Goal: Task Accomplishment & Management: Use online tool/utility

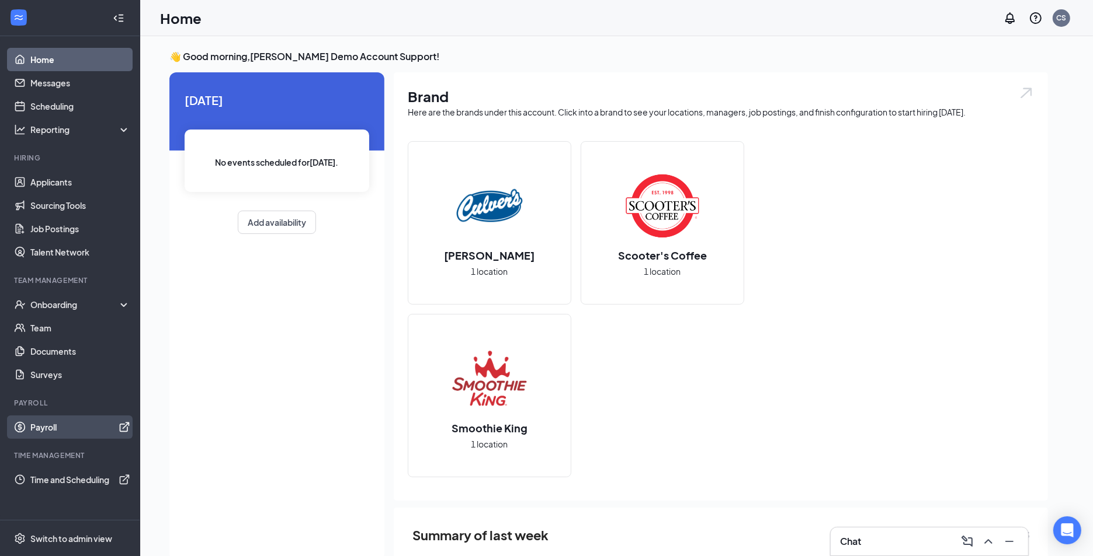
click at [54, 429] on link "Payroll" at bounding box center [80, 427] width 100 height 23
click at [1064, 534] on icon "Open Intercom Messenger" at bounding box center [1066, 530] width 15 height 15
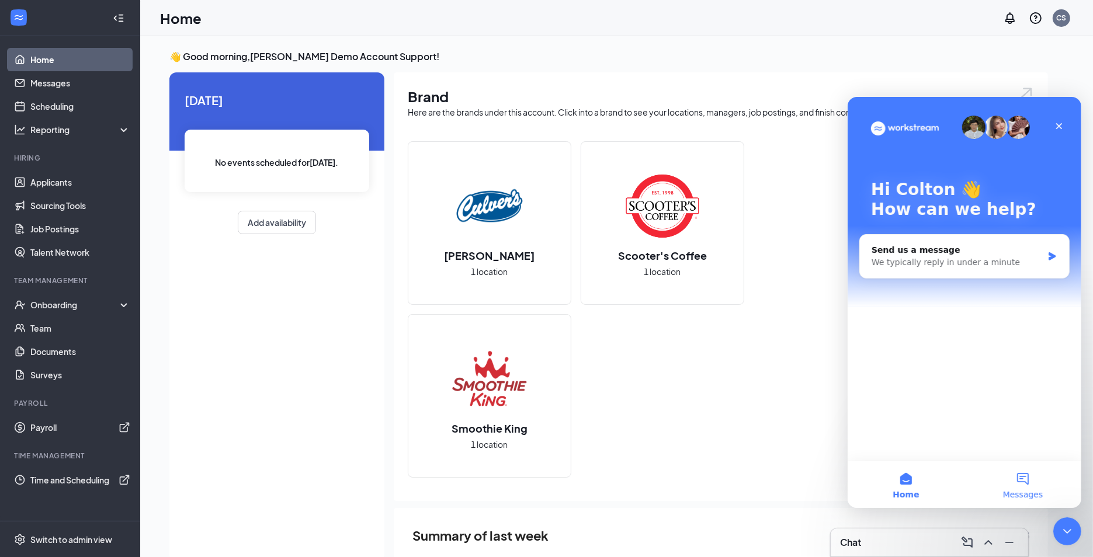
click at [1025, 482] on button "Messages" at bounding box center [1021, 484] width 117 height 47
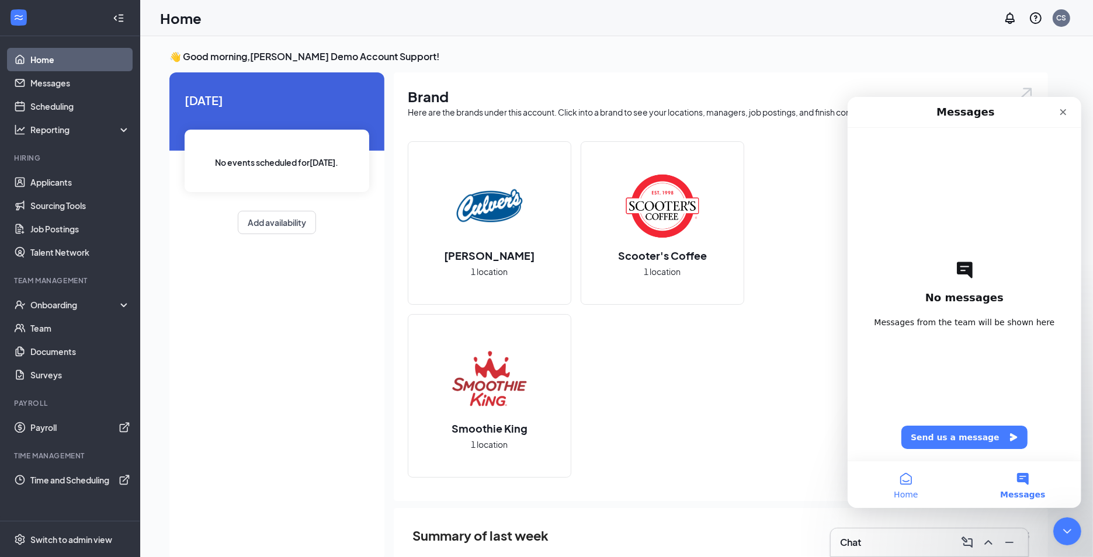
click at [905, 472] on button "Home" at bounding box center [905, 484] width 117 height 47
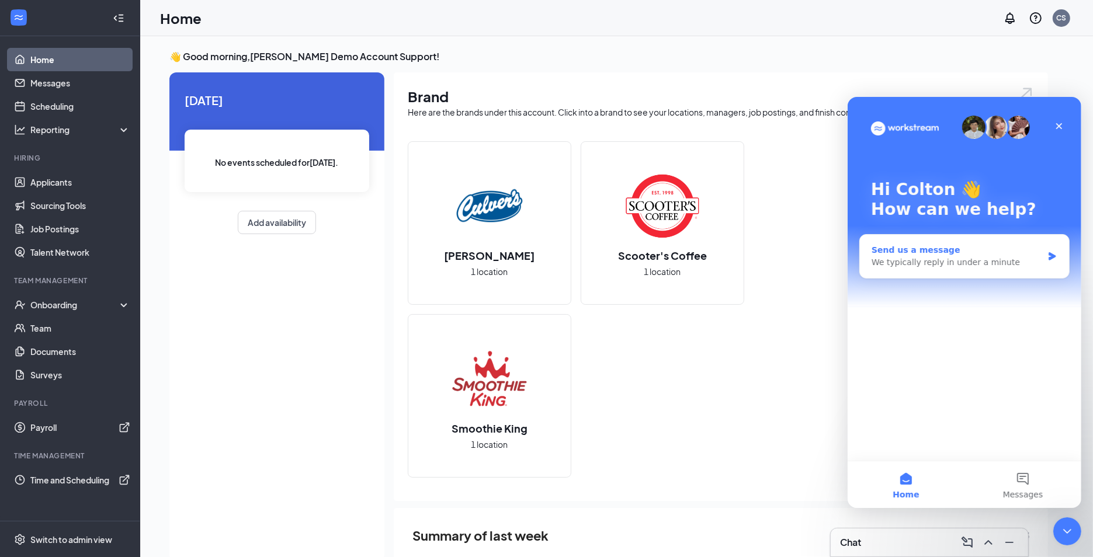
click at [963, 256] on div "We typically reply in under a minute" at bounding box center [956, 262] width 171 height 12
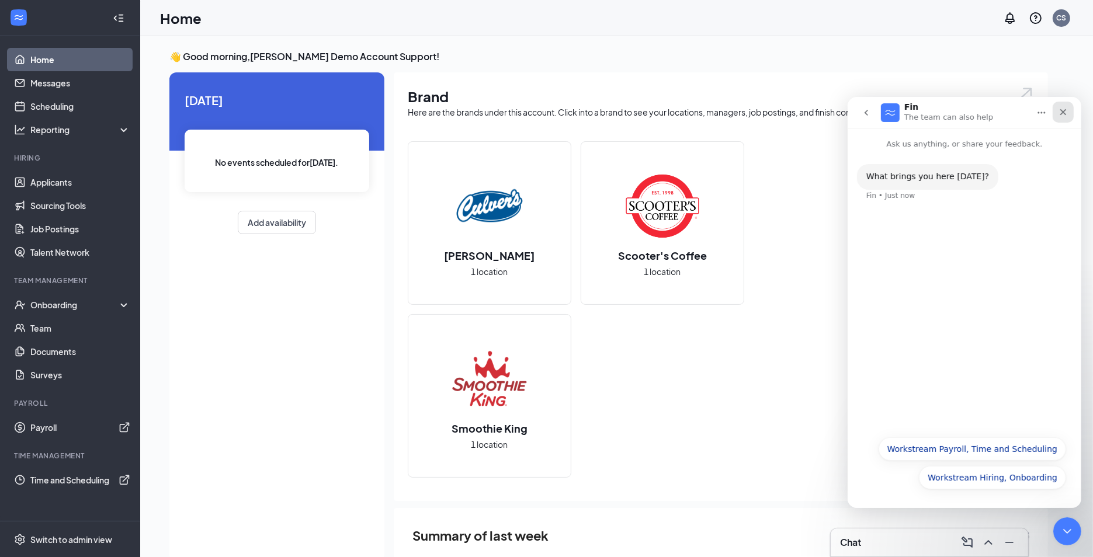
click at [1066, 105] on div "Close" at bounding box center [1062, 111] width 21 height 21
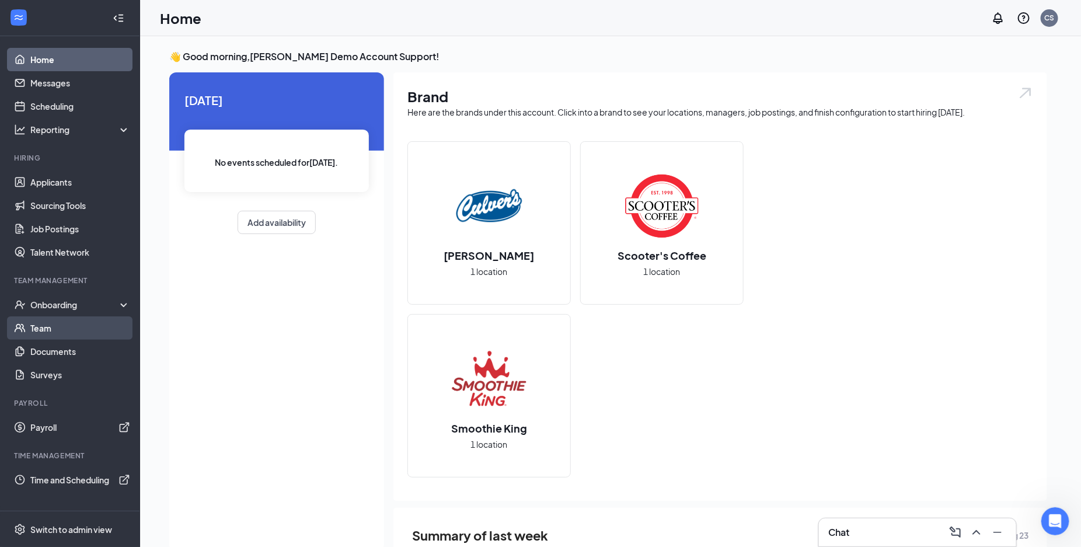
click at [56, 326] on link "Team" at bounding box center [80, 327] width 100 height 23
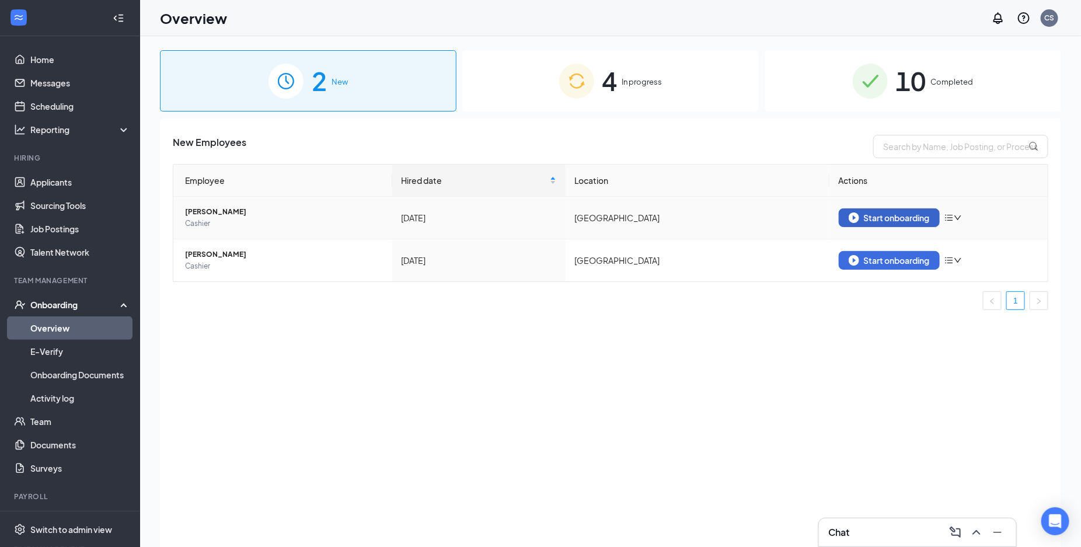
click at [898, 215] on div "Start onboarding" at bounding box center [889, 218] width 81 height 11
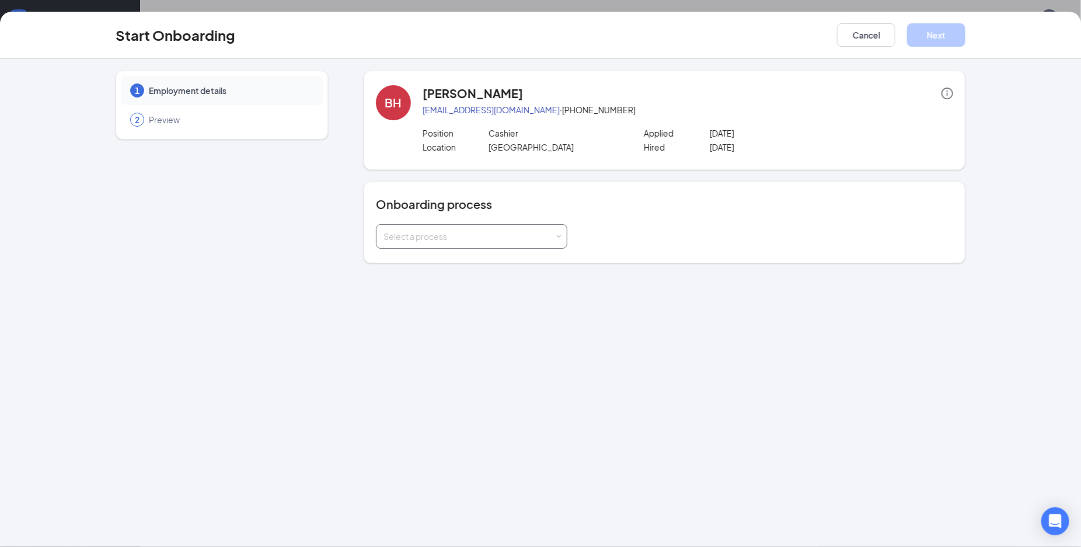
drag, startPoint x: 415, startPoint y: 231, endPoint x: 413, endPoint y: 241, distance: 10.1
click at [415, 231] on div "Select a process" at bounding box center [469, 237] width 171 height 12
click at [419, 266] on li "Culvers Saratoga Springs" at bounding box center [472, 261] width 192 height 21
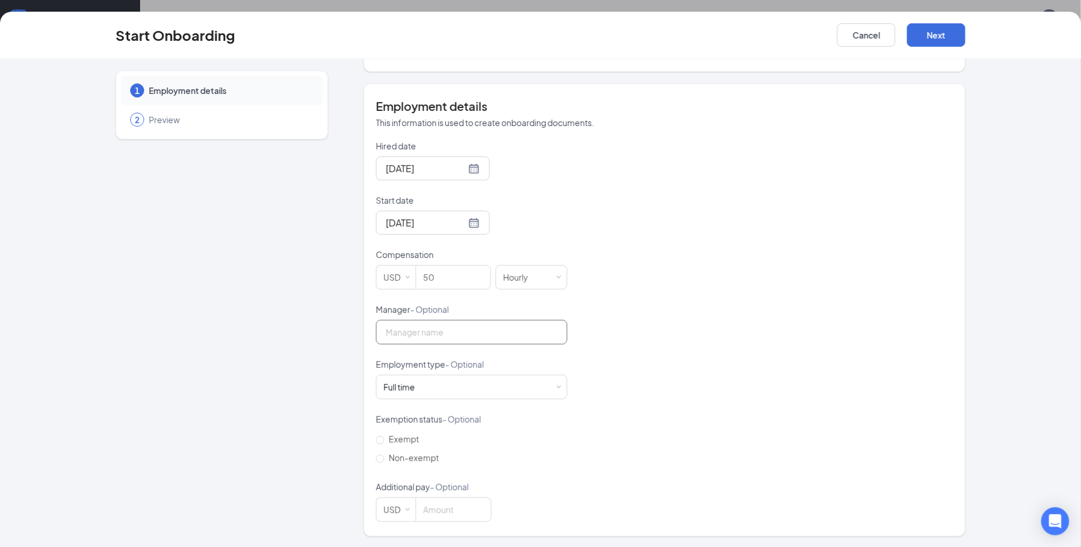
scroll to position [194, 0]
drag, startPoint x: 859, startPoint y: 27, endPoint x: 747, endPoint y: 4, distance: 113.9
click at [841, 23] on button "Cancel" at bounding box center [866, 34] width 58 height 23
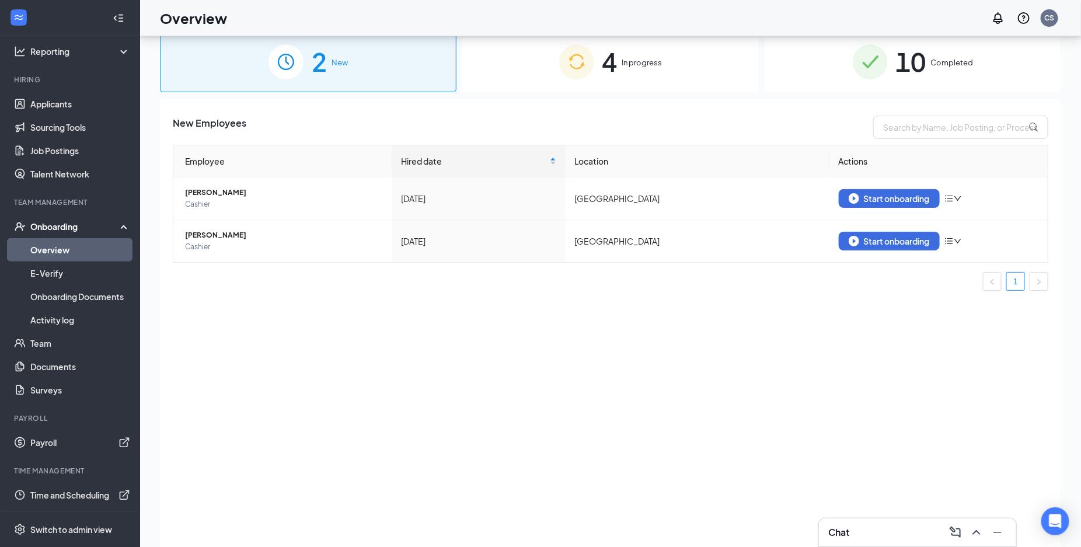
scroll to position [53, 0]
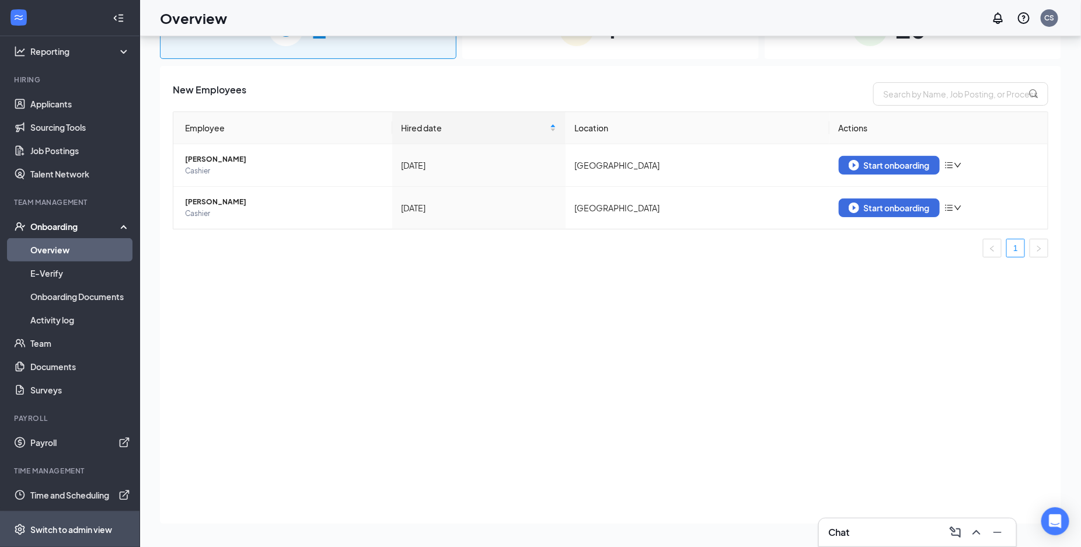
click at [74, 534] on div "Switch to admin view" at bounding box center [71, 530] width 82 height 12
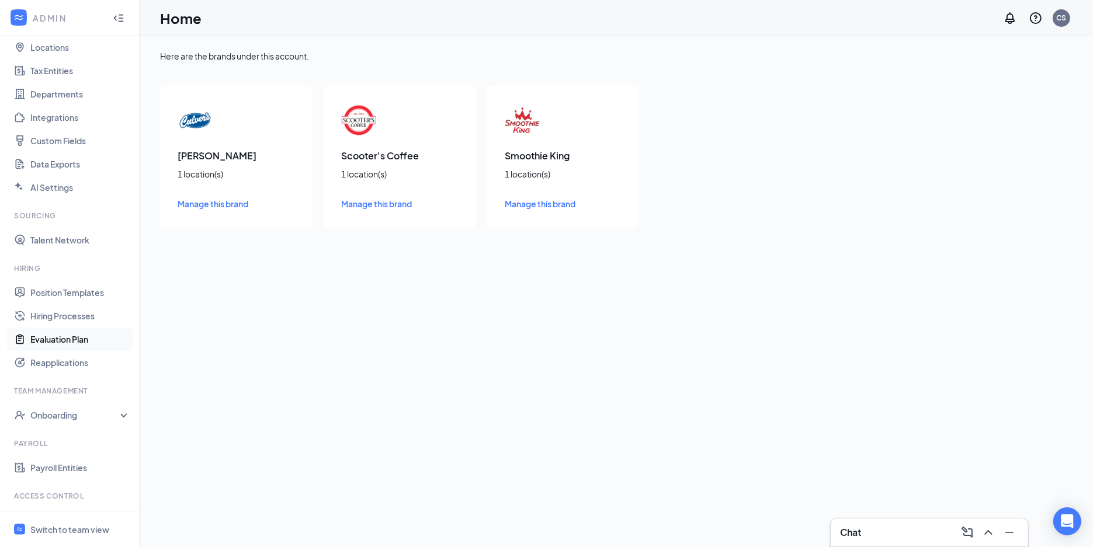
scroll to position [113, 0]
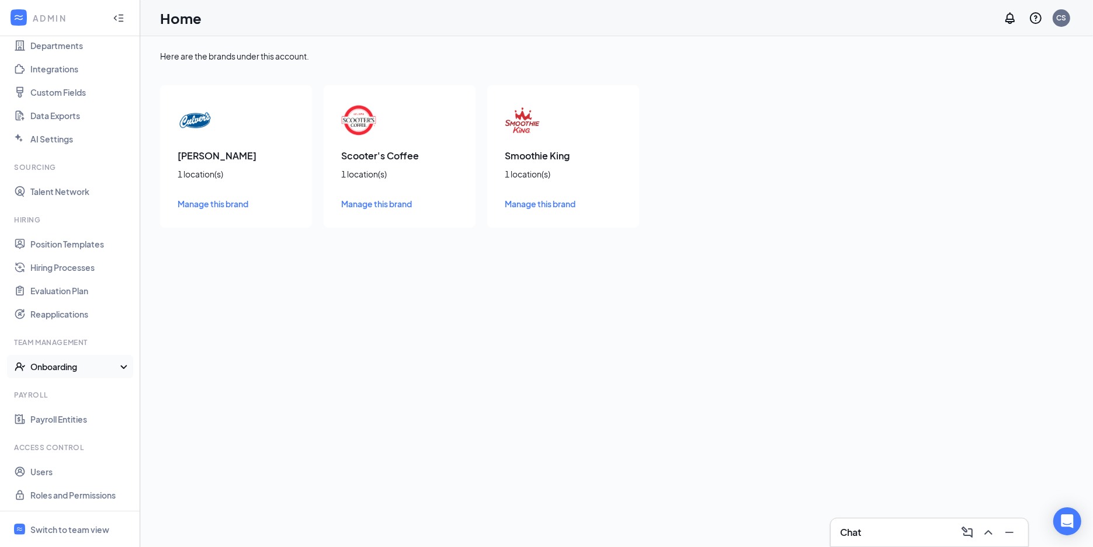
click at [73, 368] on div "Onboarding" at bounding box center [75, 367] width 90 height 12
click at [75, 368] on div "Onboarding" at bounding box center [75, 367] width 90 height 12
click at [72, 416] on link "Payroll Entities" at bounding box center [80, 419] width 100 height 23
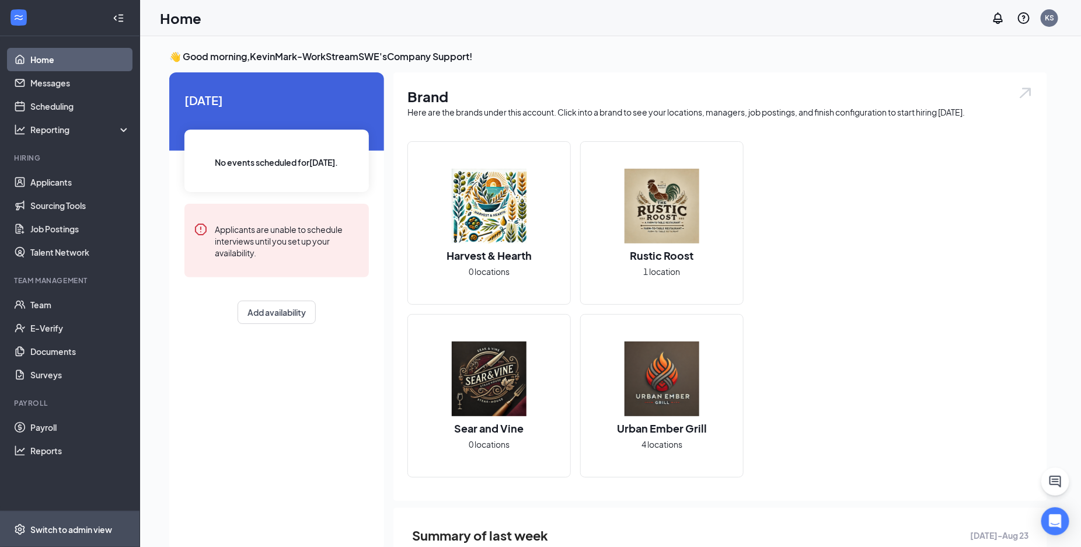
click at [67, 533] on div "Switch to admin view" at bounding box center [71, 530] width 82 height 12
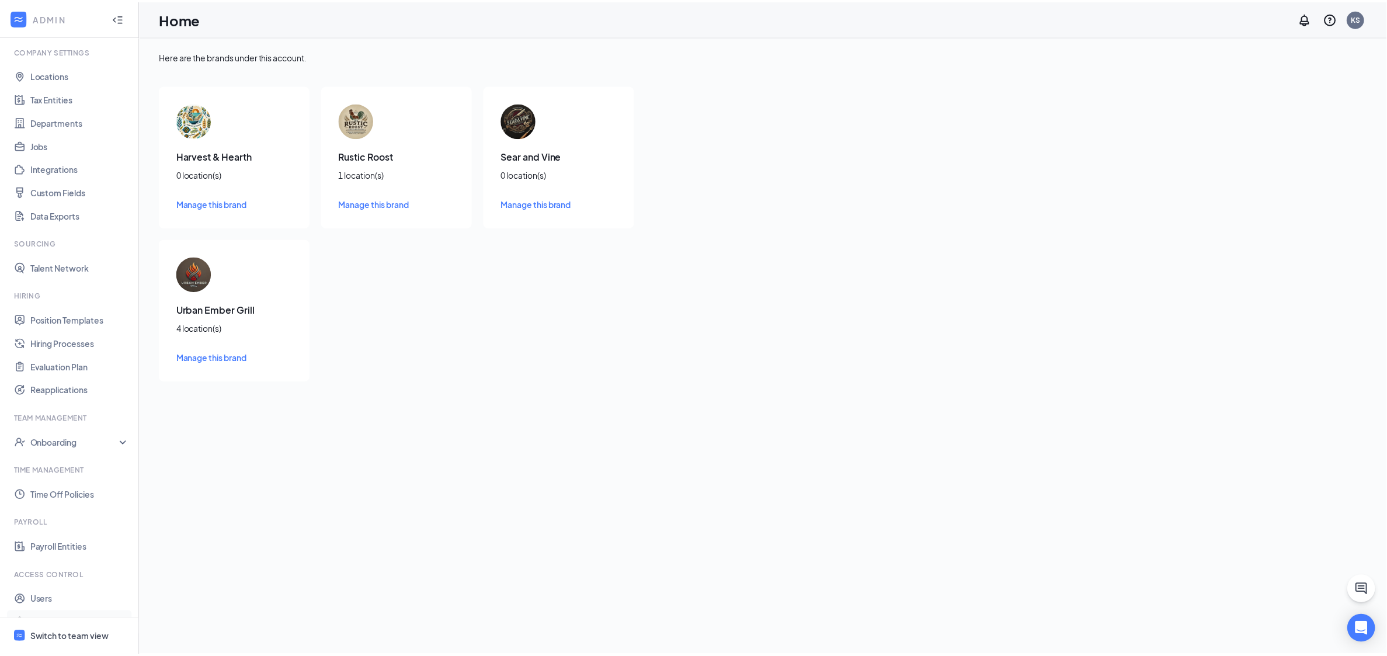
scroll to position [57, 0]
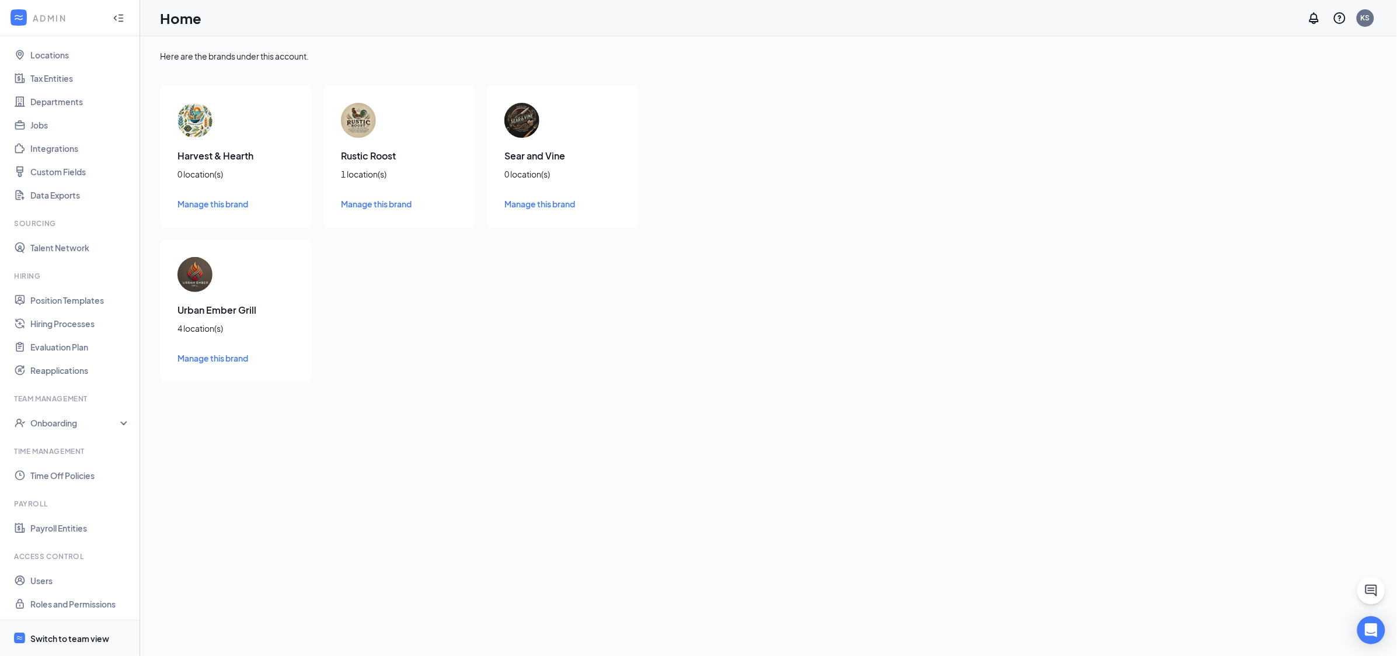
click at [74, 547] on div "Switch to team view" at bounding box center [69, 638] width 79 height 12
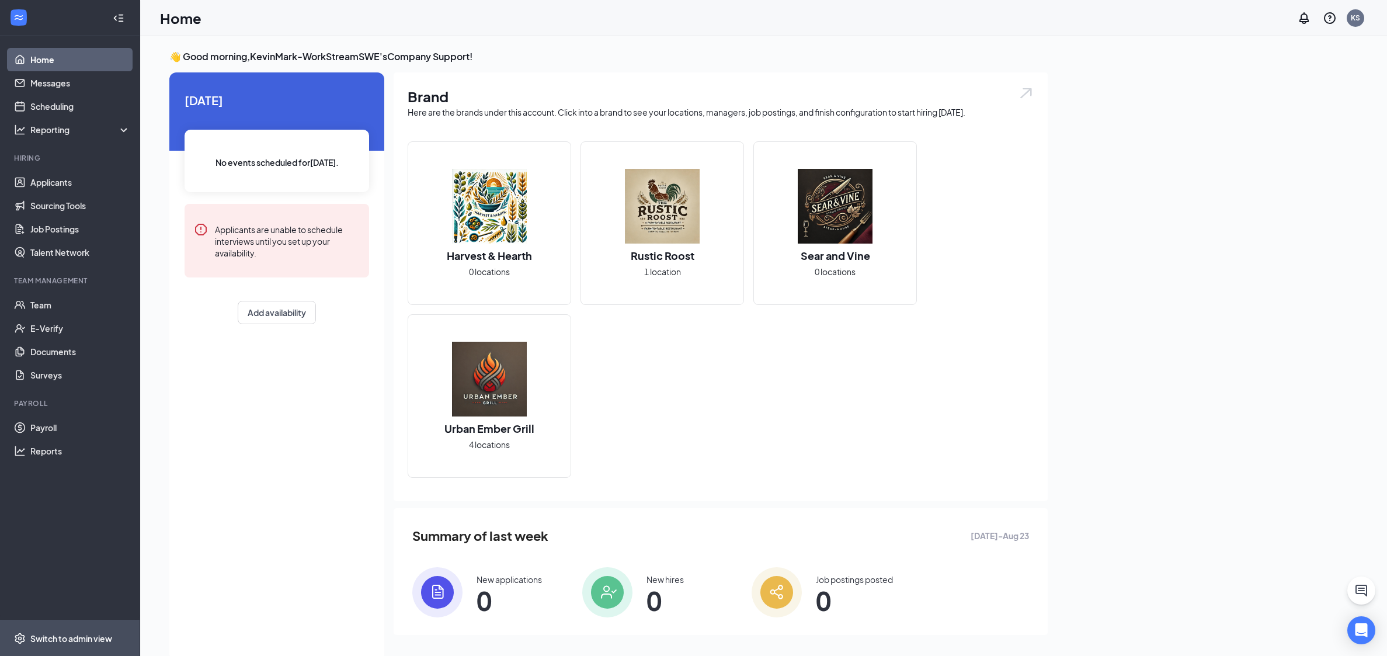
click at [79, 547] on div "Switch to admin view" at bounding box center [71, 638] width 82 height 12
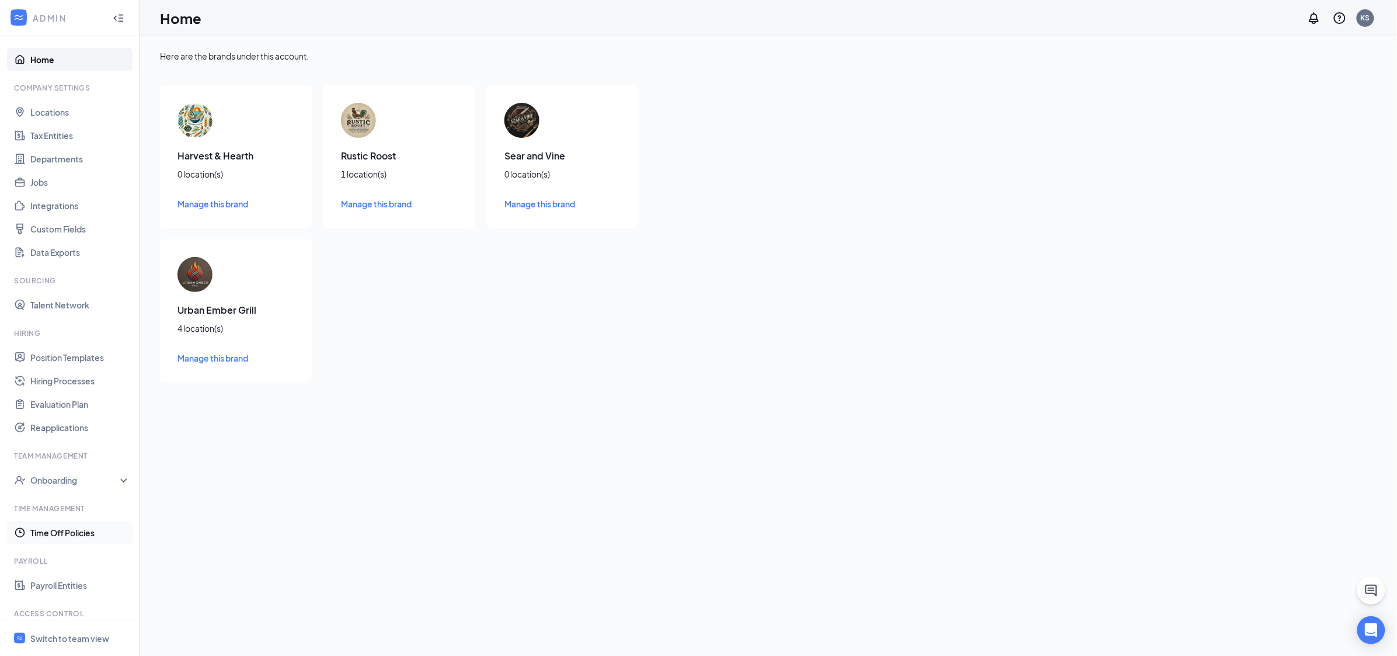
click at [65, 533] on link "Time Off Policies" at bounding box center [80, 532] width 100 height 23
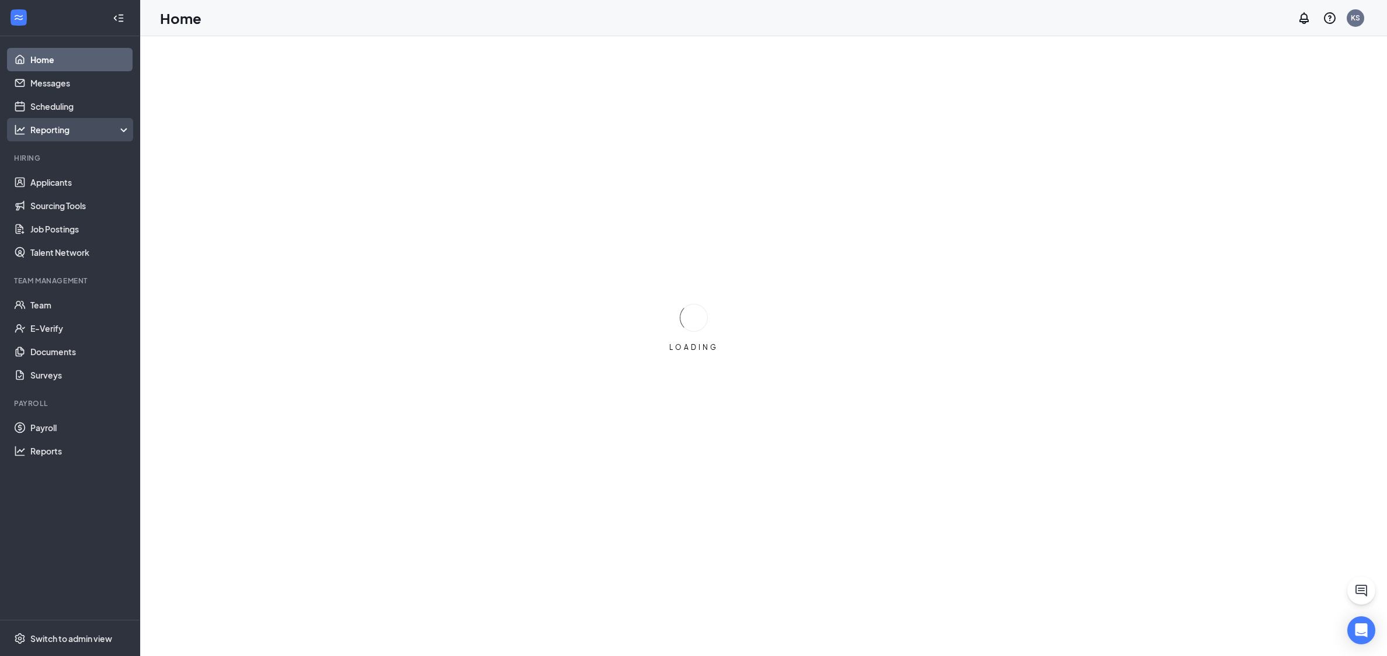
click at [50, 131] on div "Reporting" at bounding box center [80, 130] width 100 height 12
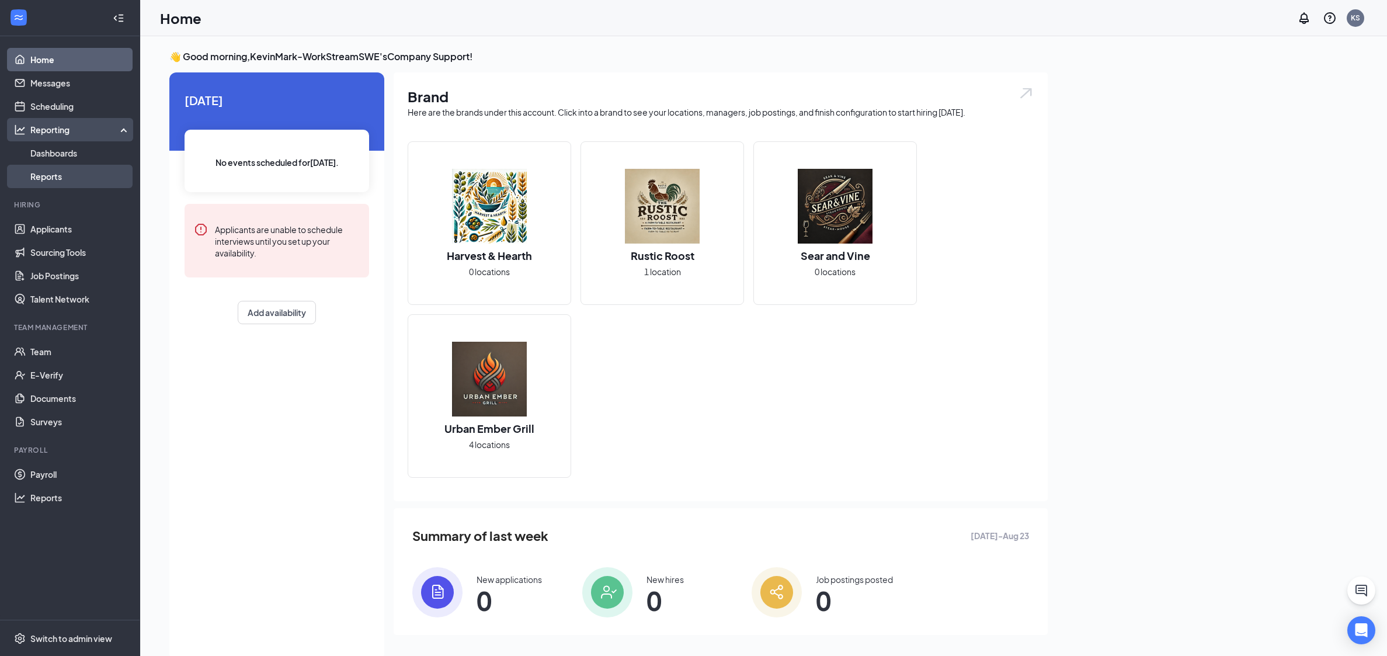
click at [68, 178] on link "Reports" at bounding box center [80, 176] width 100 height 23
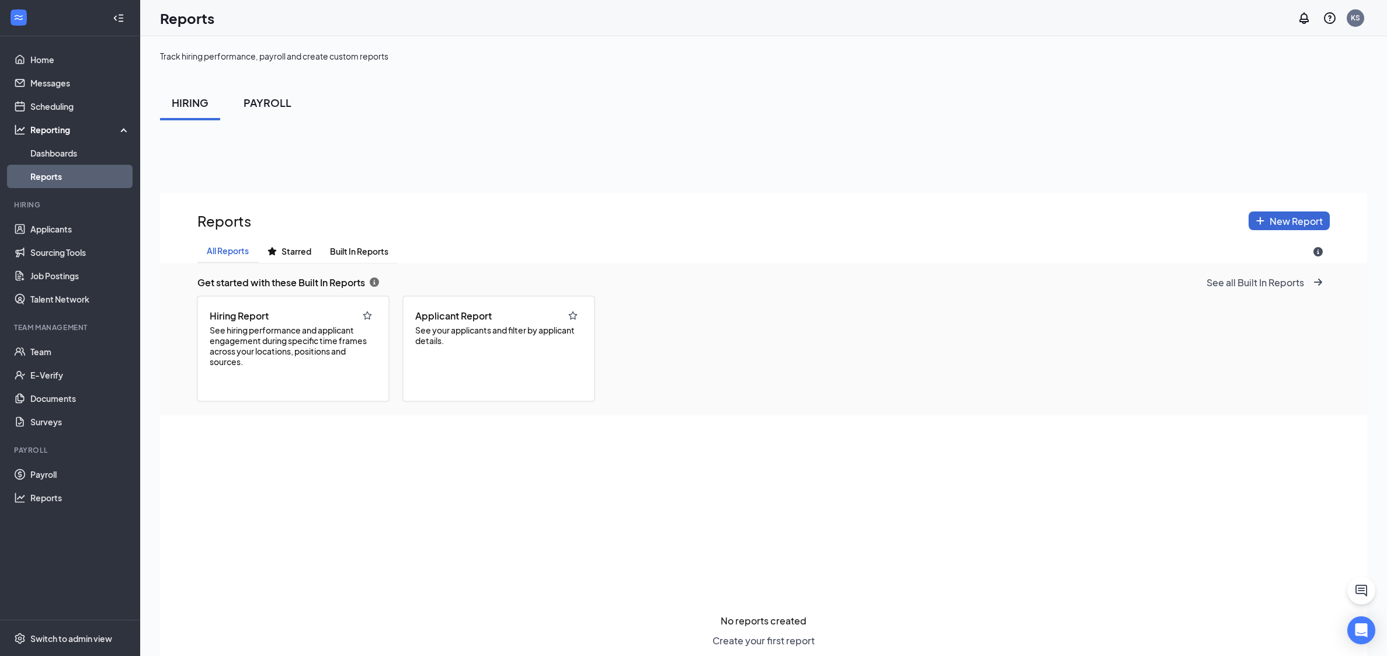
click at [271, 109] on div "PAYROLL" at bounding box center [267, 102] width 48 height 15
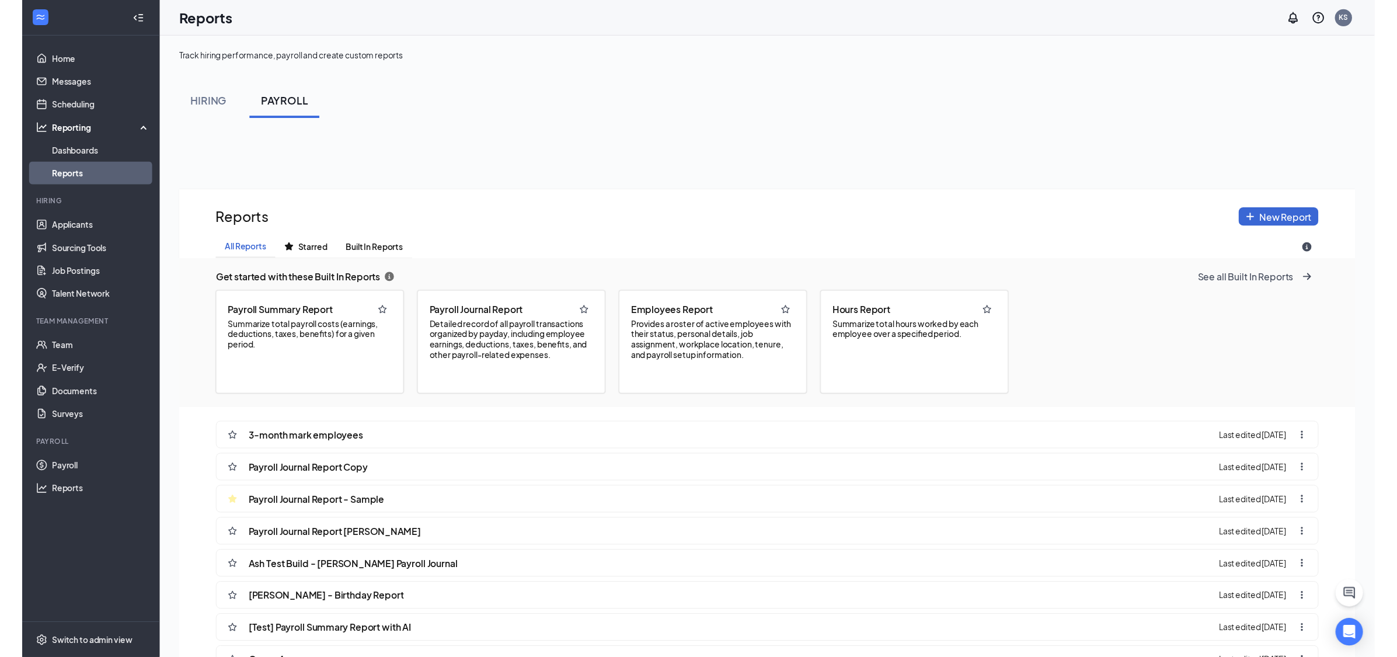
scroll to position [752, 1199]
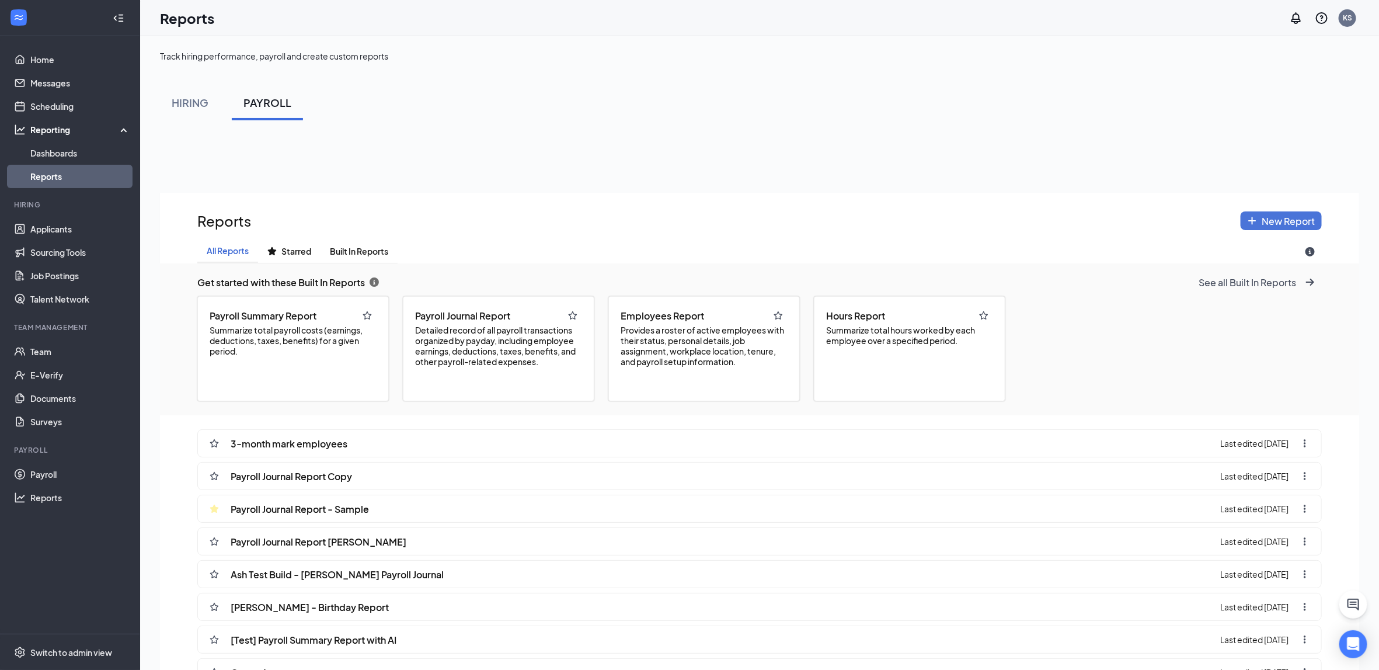
click at [1279, 225] on span "New Report" at bounding box center [1288, 221] width 53 height 12
